Goal: Task Accomplishment & Management: Use online tool/utility

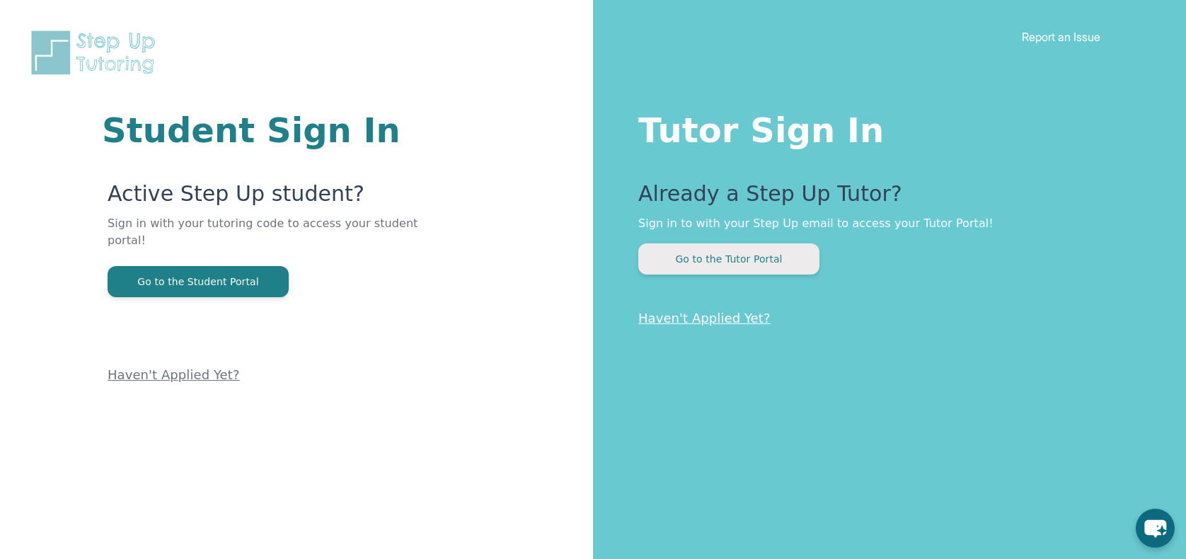
click at [734, 252] on button "Go to the Tutor Portal" at bounding box center [728, 258] width 181 height 31
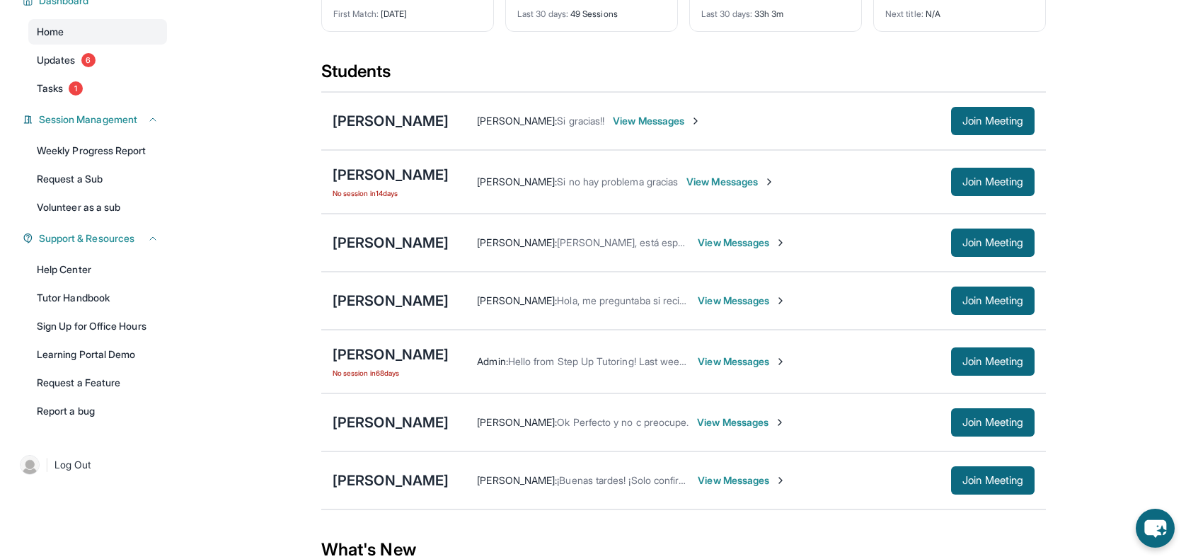
scroll to position [122, 0]
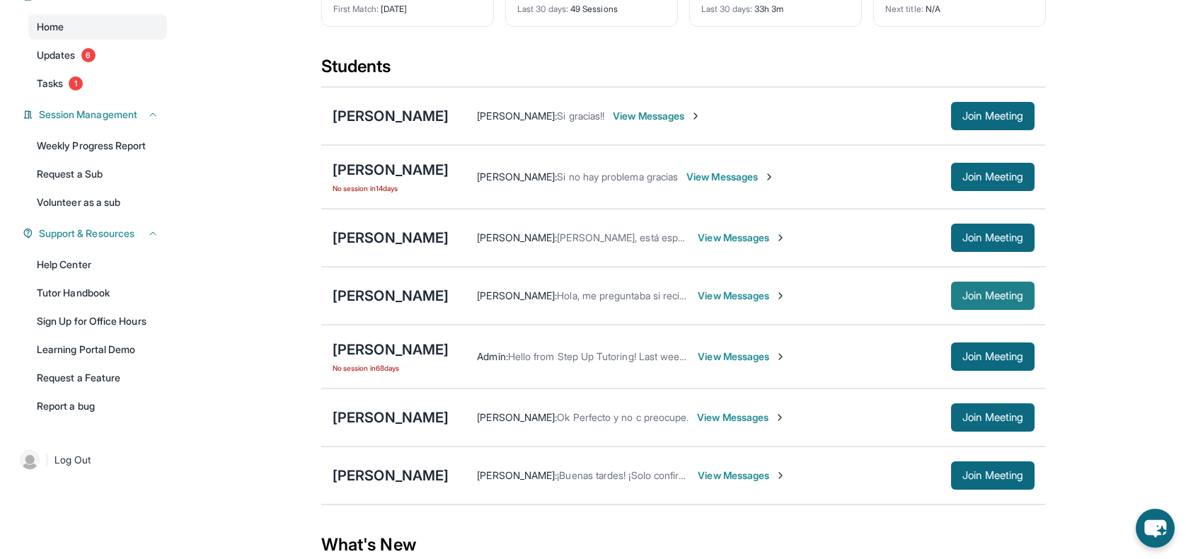
click at [1005, 300] on span "Join Meeting" at bounding box center [992, 295] width 61 height 8
click at [997, 300] on span "Join Meeting" at bounding box center [992, 295] width 61 height 8
click at [53, 88] on span "Tasks" at bounding box center [50, 83] width 26 height 14
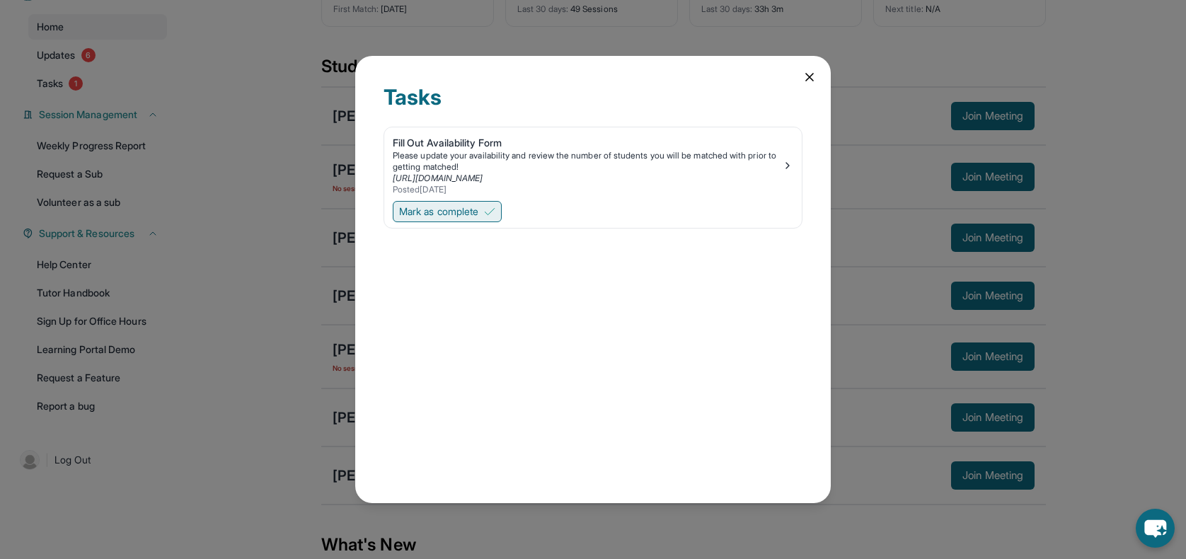
click at [442, 212] on span "Mark as complete" at bounding box center [438, 211] width 79 height 14
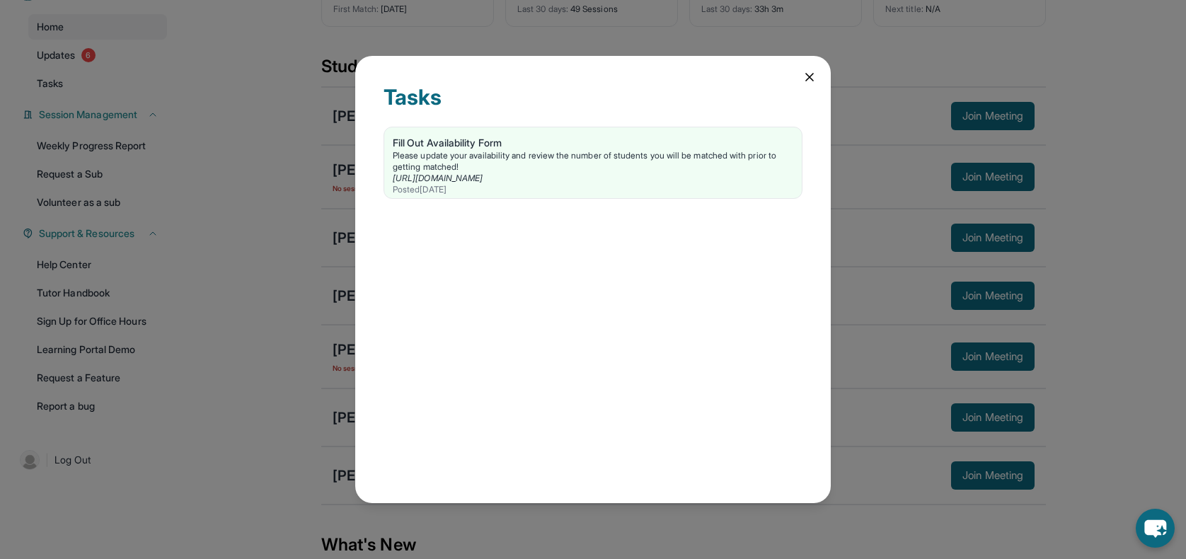
click at [804, 76] on icon at bounding box center [809, 77] width 14 height 14
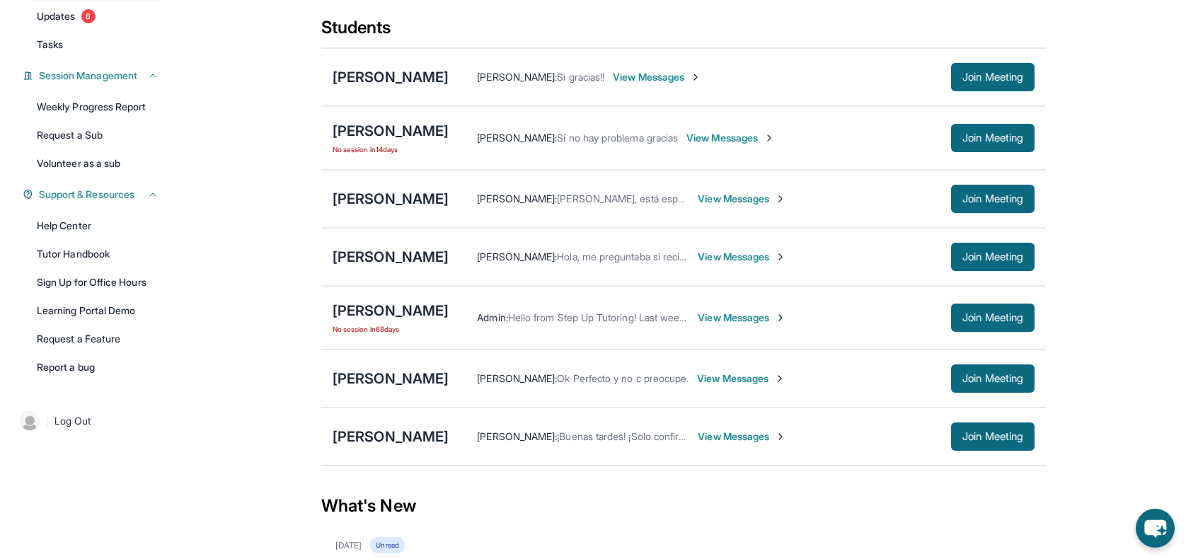
scroll to position [185, 0]
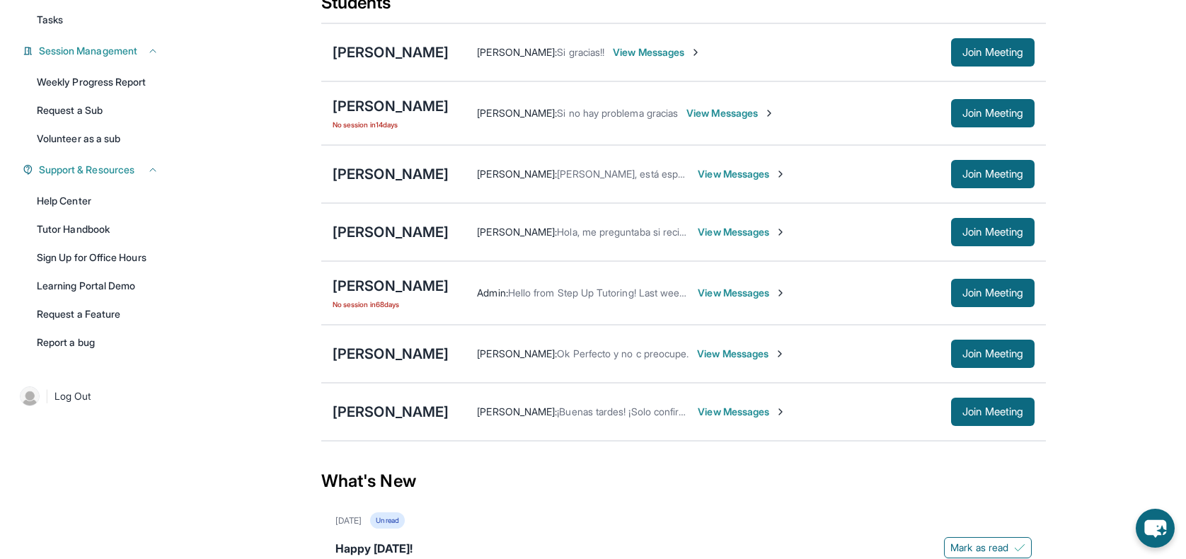
click at [727, 293] on div "Admin : Hello from Step Up Tutoring! Last week, you met for 0 minutes. This wee…" at bounding box center [742, 293] width 586 height 28
click at [727, 296] on div "Admin : Hello from Step Up Tutoring! Last week, you met for 0 minutes. This wee…" at bounding box center [742, 293] width 586 height 28
click at [727, 300] on span "View Messages" at bounding box center [742, 293] width 88 height 14
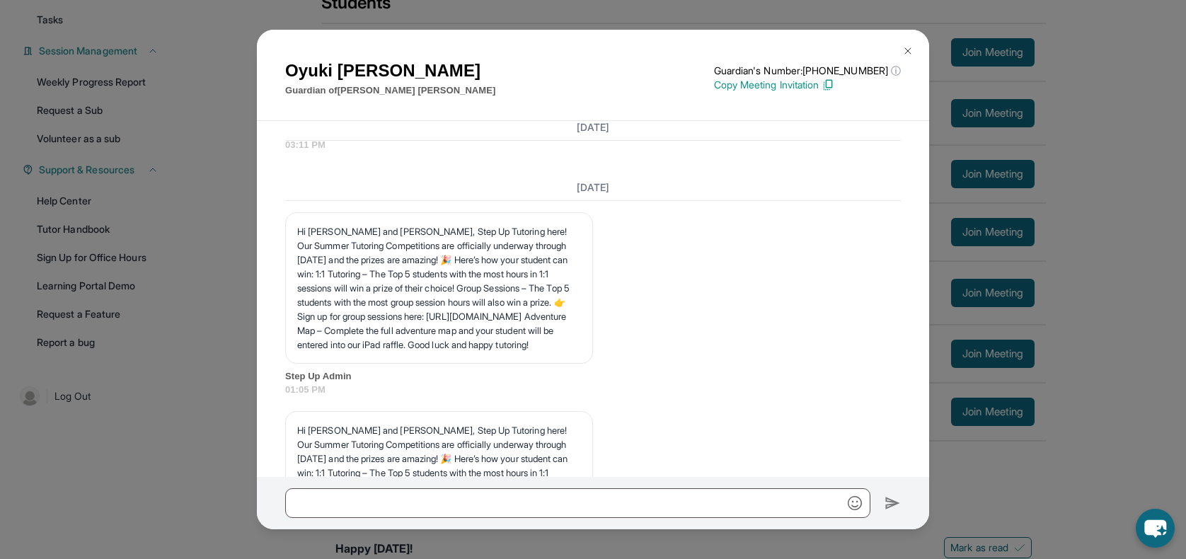
scroll to position [31572, 0]
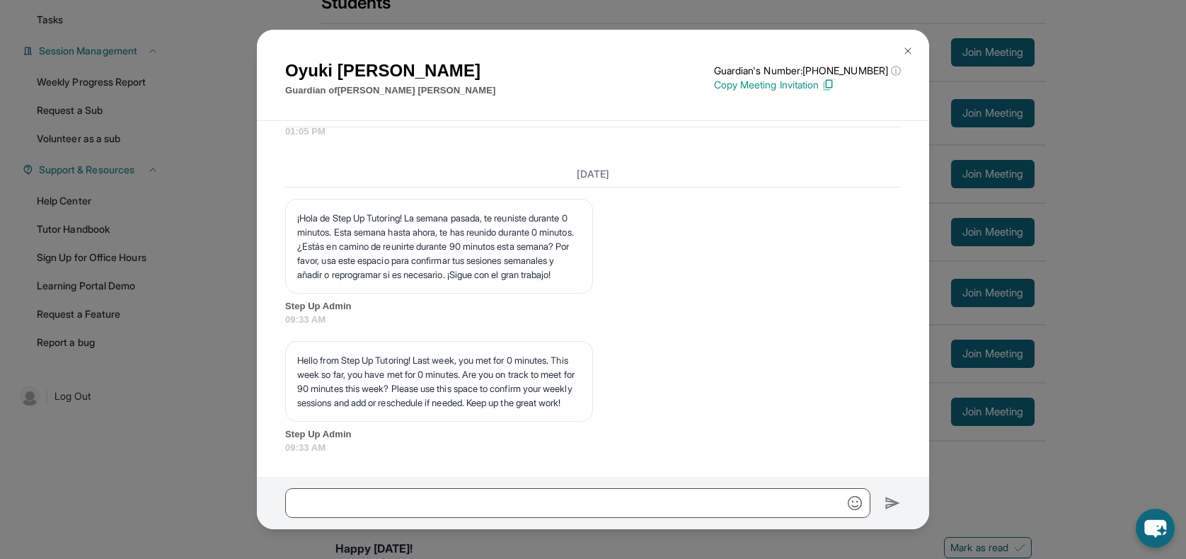
click at [909, 47] on img at bounding box center [907, 50] width 11 height 11
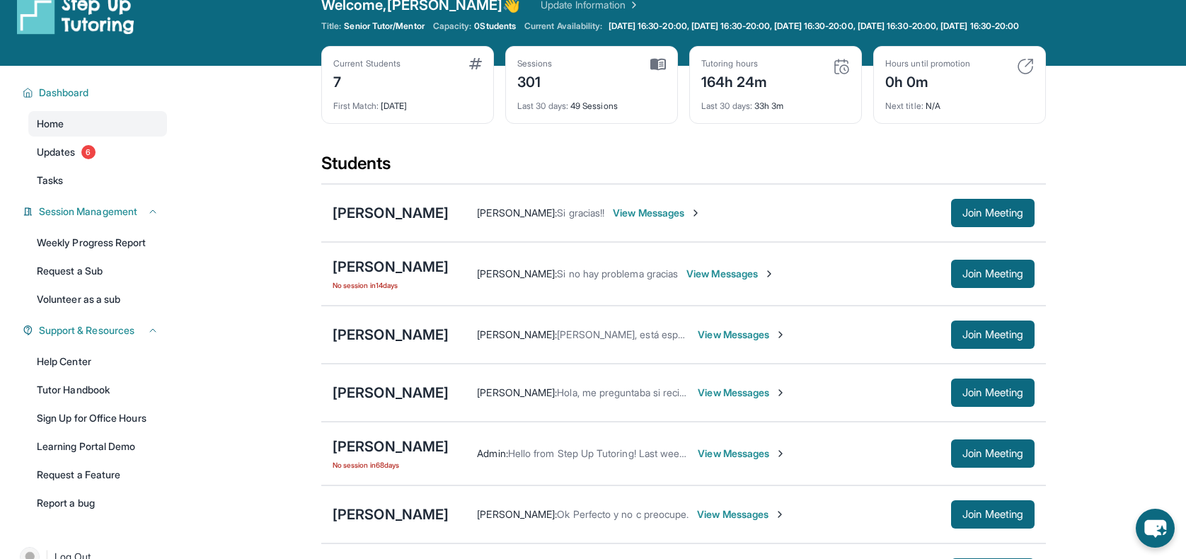
scroll to position [0, 0]
